Goal: Transaction & Acquisition: Download file/media

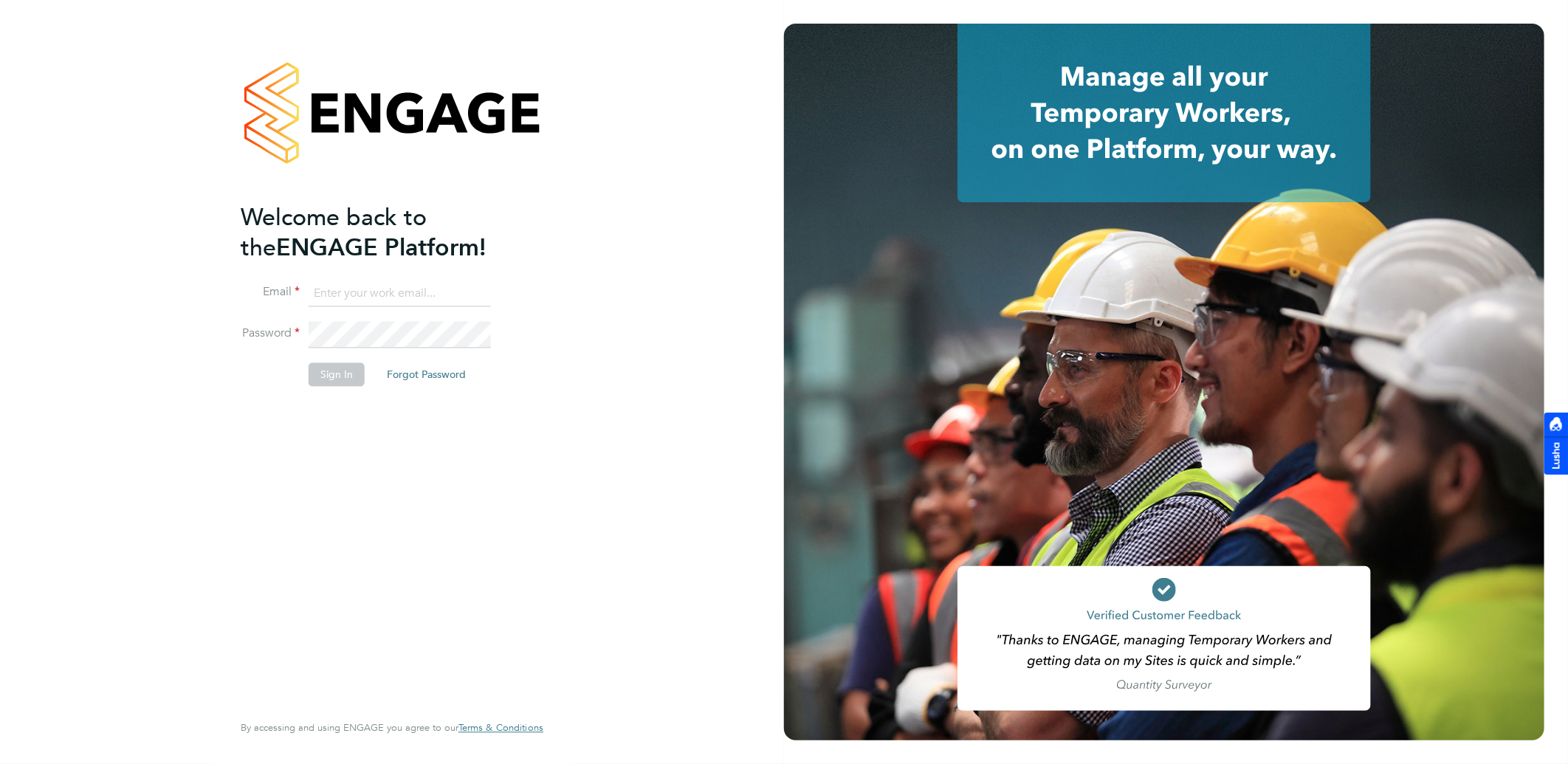
type input "[PERSON_NAME][EMAIL_ADDRESS][PERSON_NAME][DOMAIN_NAME]"
click at [326, 373] on button "Sign In" at bounding box center [337, 375] width 56 height 24
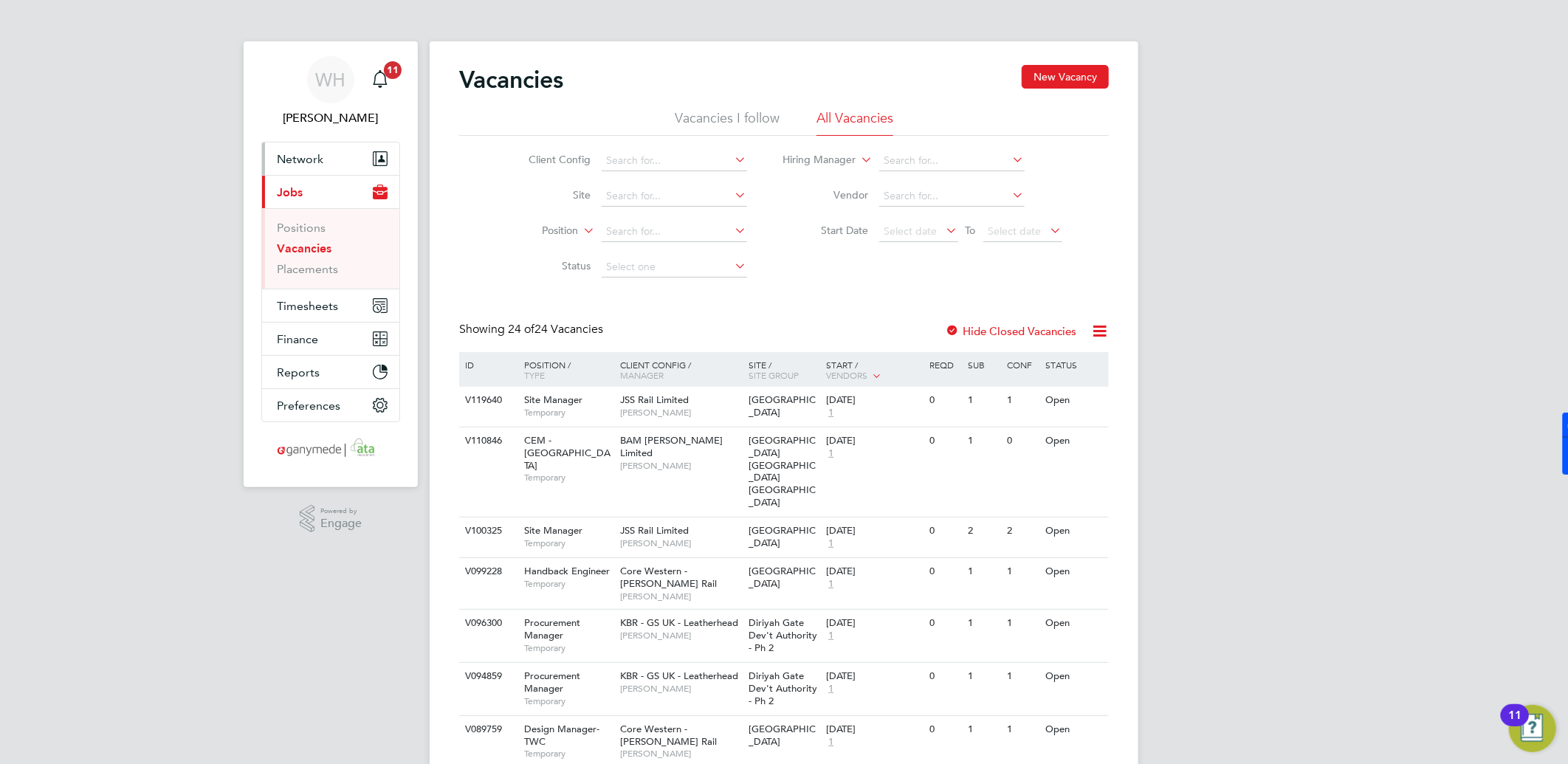
click at [312, 150] on button "Network" at bounding box center [330, 159] width 137 height 32
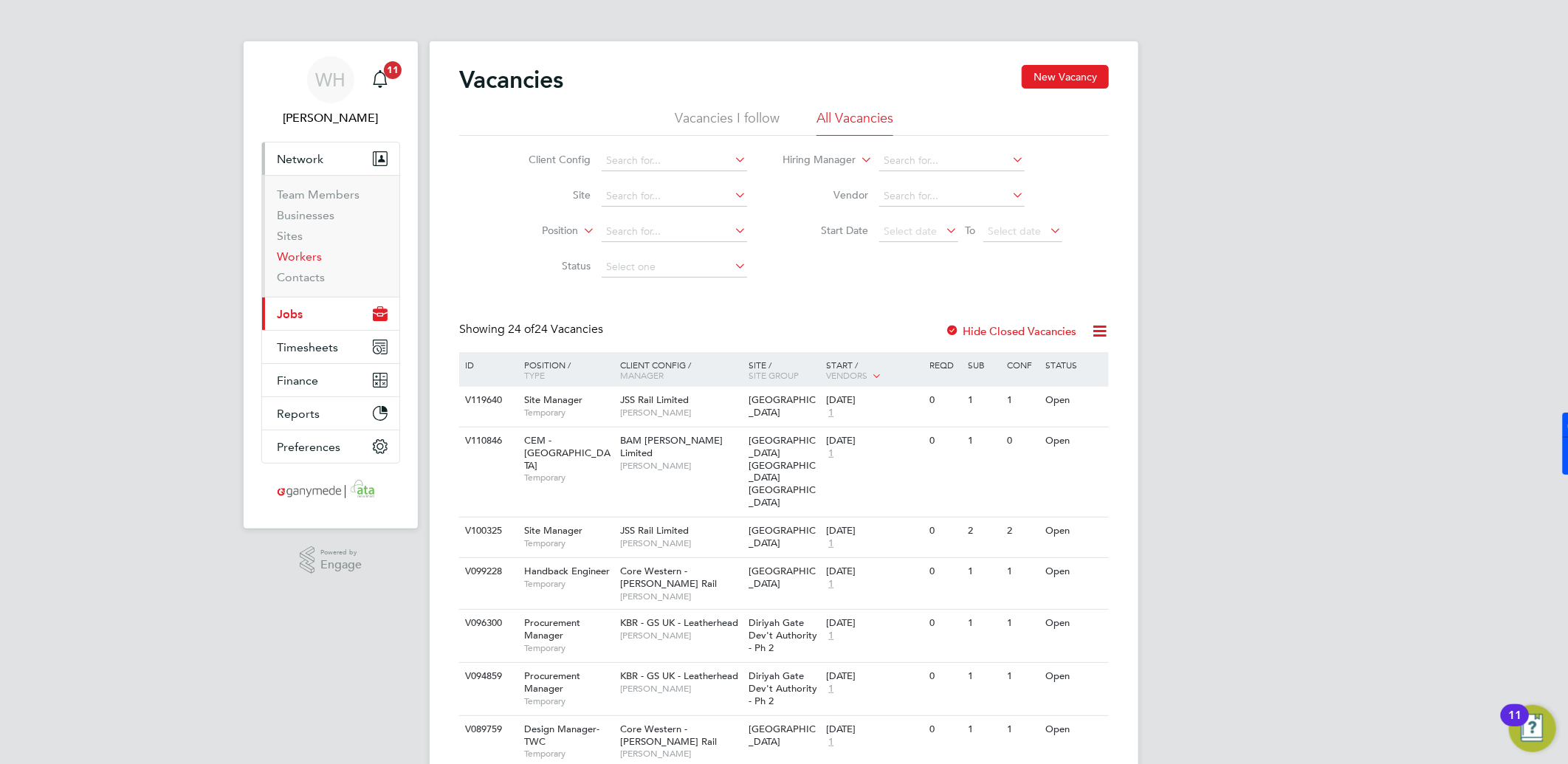
click at [311, 259] on link "Workers" at bounding box center [299, 257] width 45 height 14
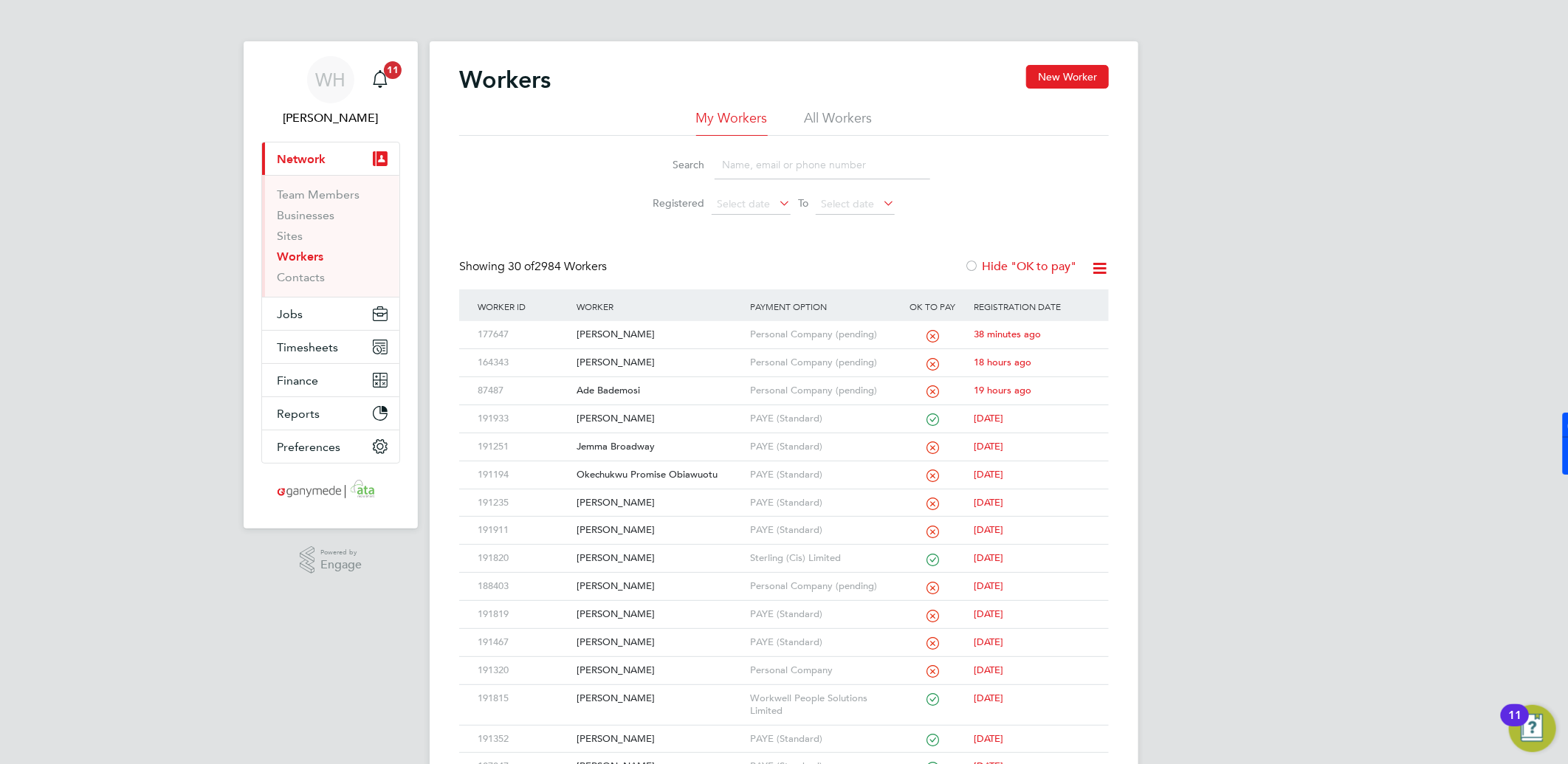
click at [755, 168] on input at bounding box center [822, 165] width 216 height 29
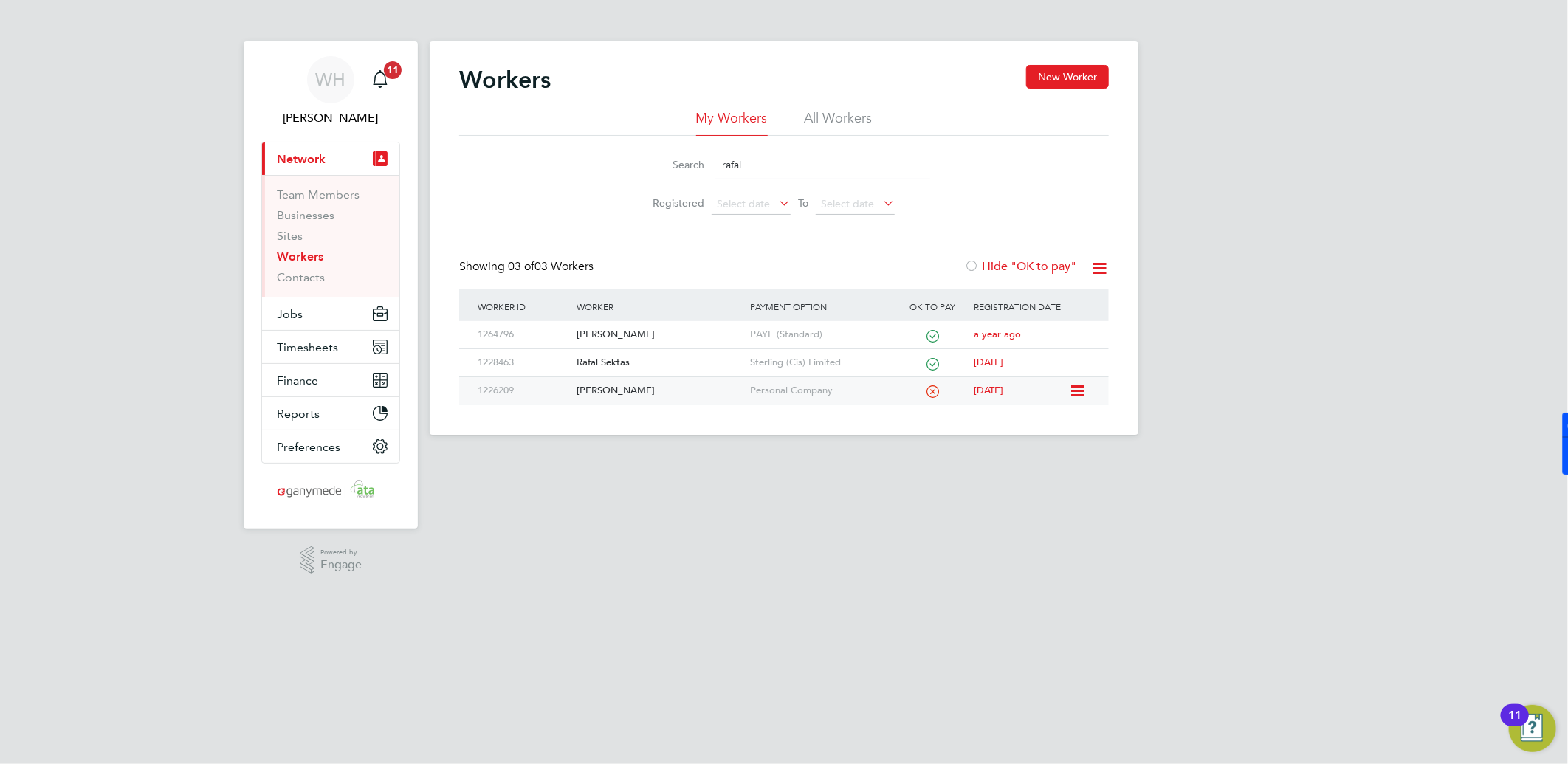
type input "rafal"
click at [543, 385] on div "1226209" at bounding box center [524, 391] width 99 height 27
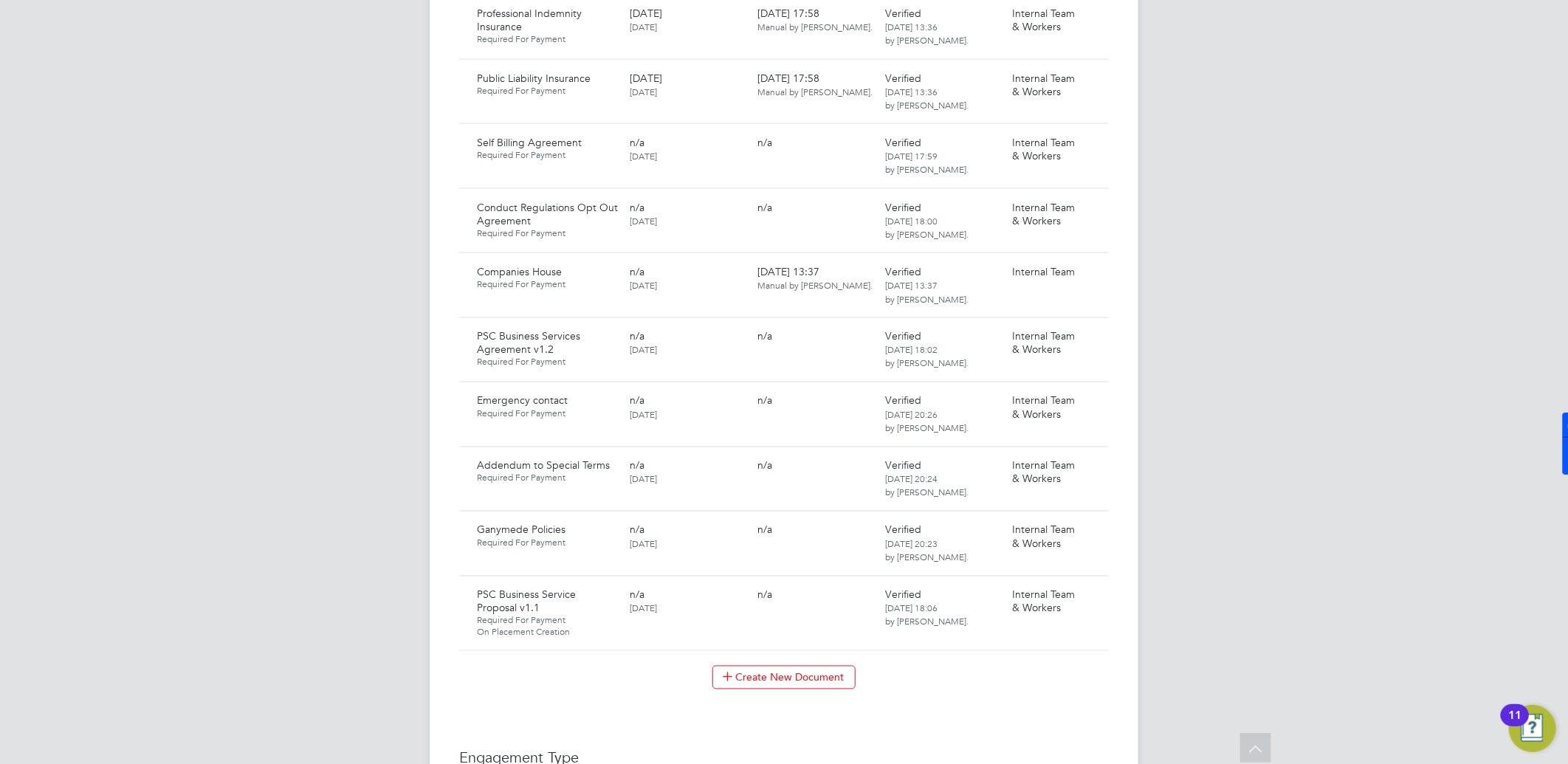
scroll to position [1477, 0]
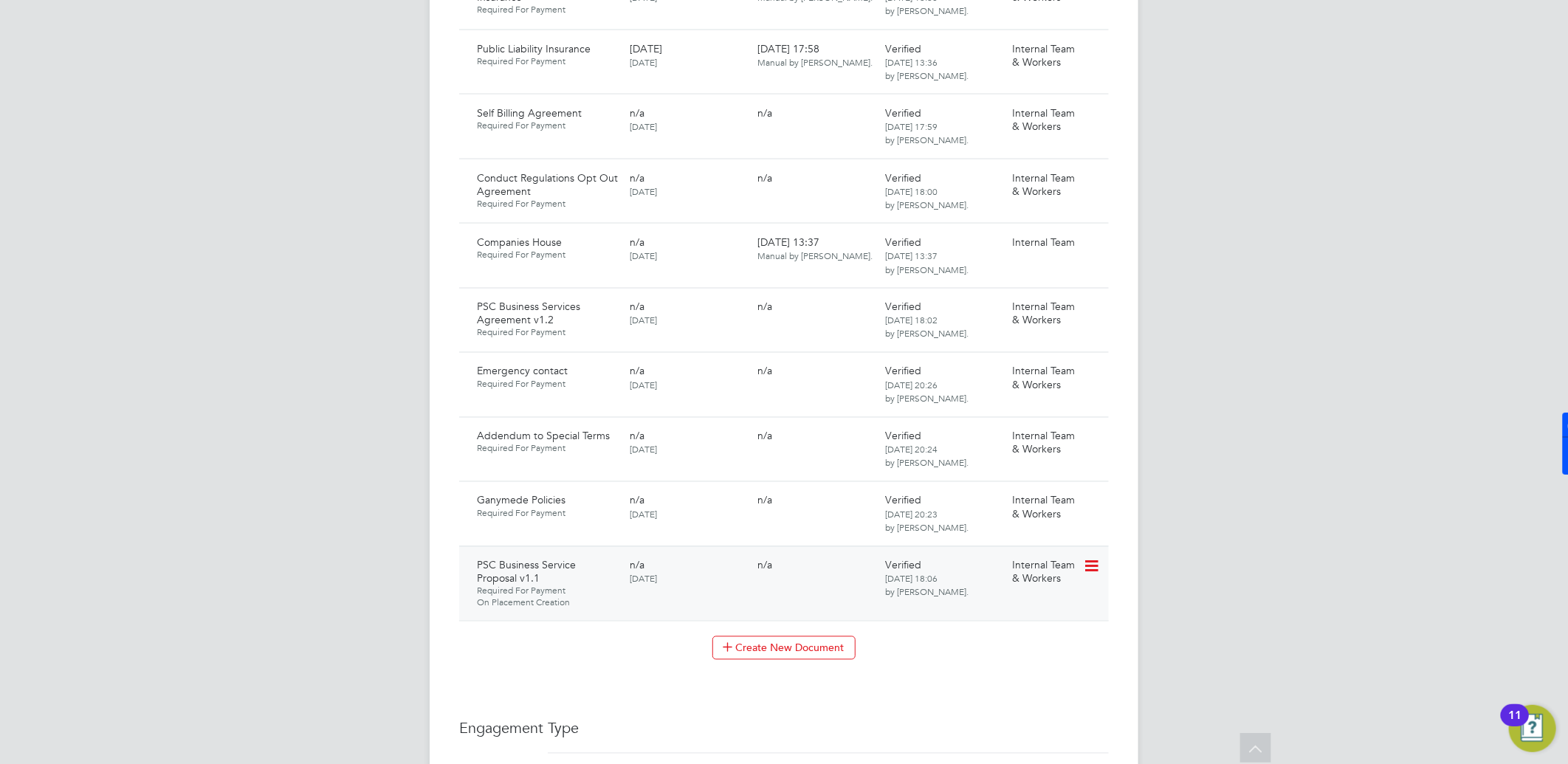
click at [1094, 559] on icon at bounding box center [1090, 567] width 14 height 18
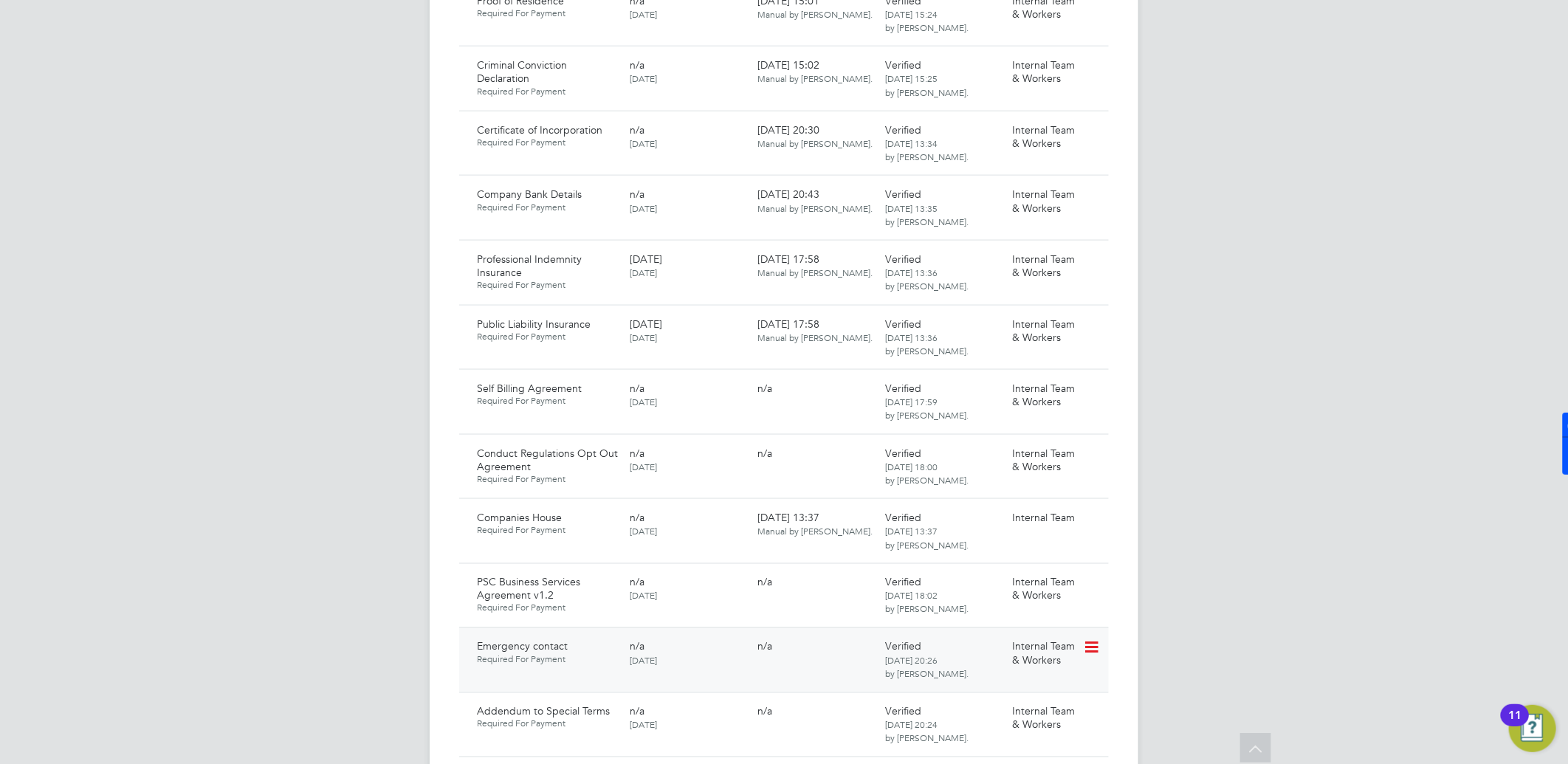
scroll to position [1230, 0]
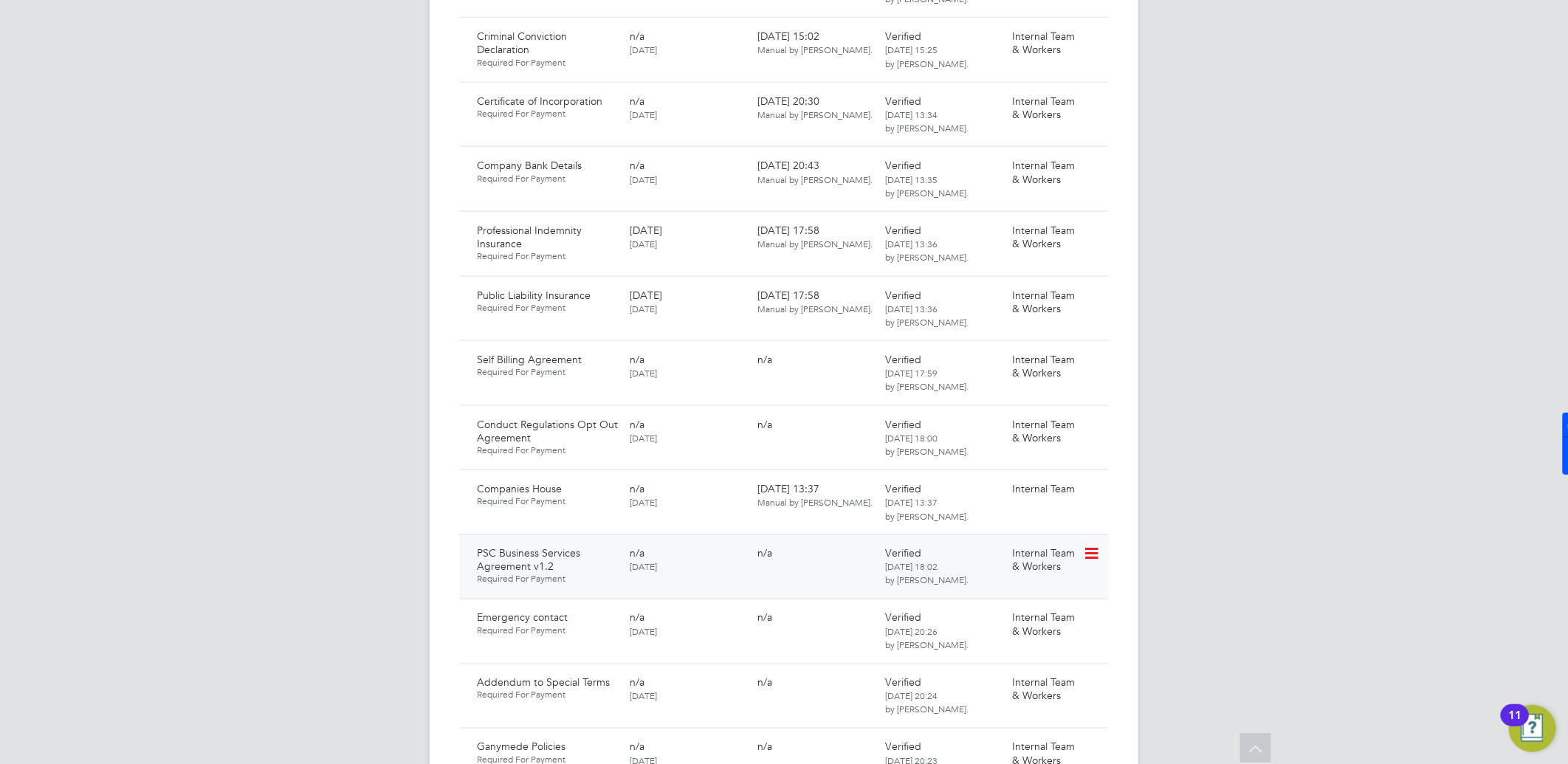
click at [1097, 546] on icon at bounding box center [1090, 554] width 14 height 18
click at [1005, 549] on li "Download Document" at bounding box center [1025, 551] width 148 height 20
